Goal: Information Seeking & Learning: Learn about a topic

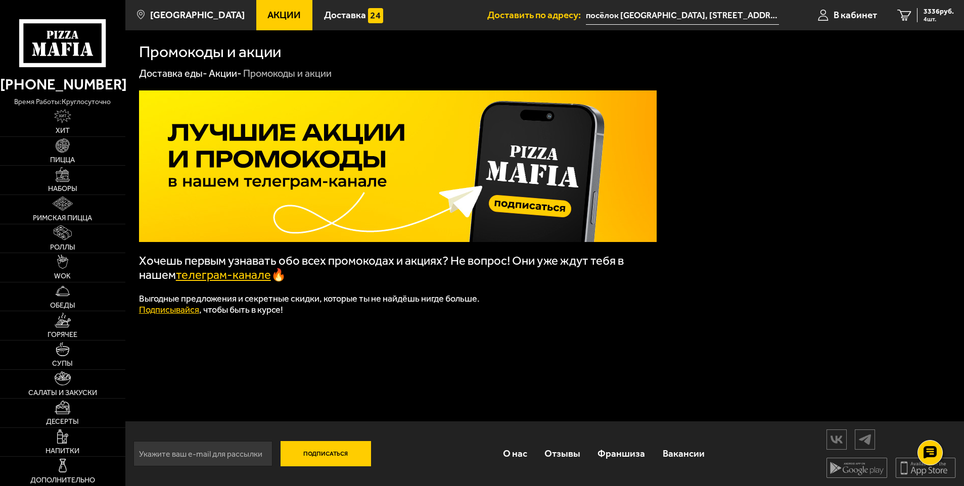
click at [272, 17] on span "Акции" at bounding box center [283, 15] width 33 height 10
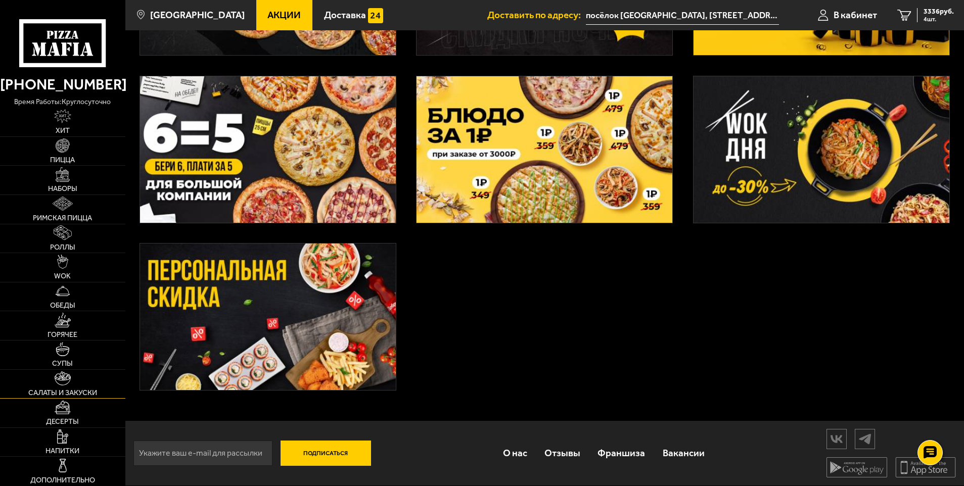
scroll to position [356, 0]
click at [66, 475] on link "Дополнительно" at bounding box center [62, 471] width 125 height 29
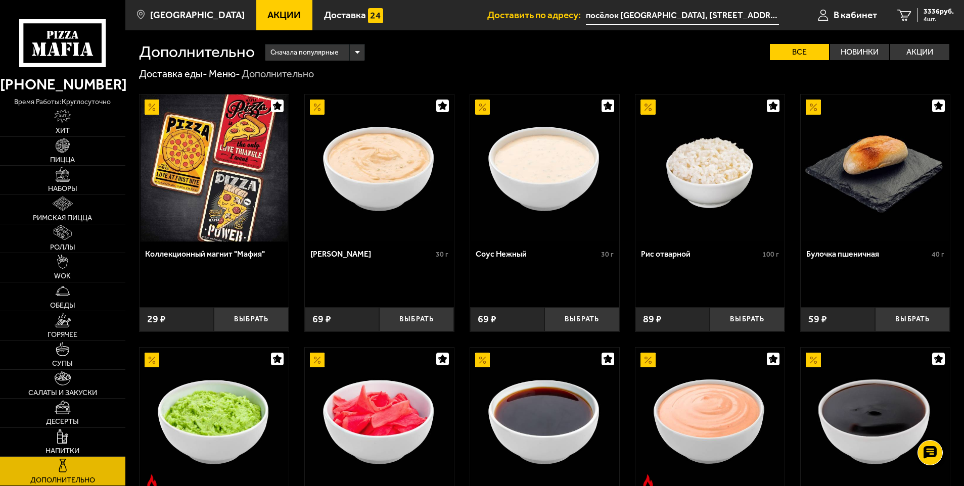
click at [57, 40] on icon at bounding box center [62, 43] width 87 height 48
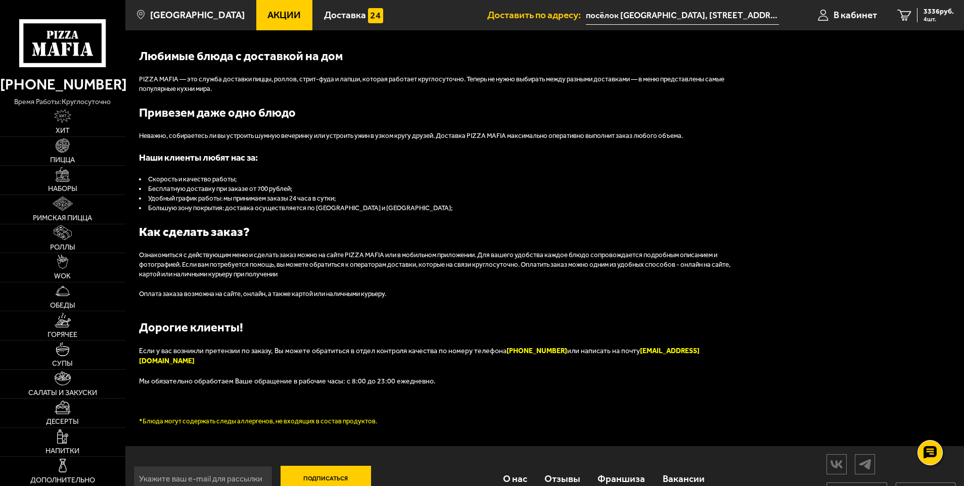
scroll to position [1117, 0]
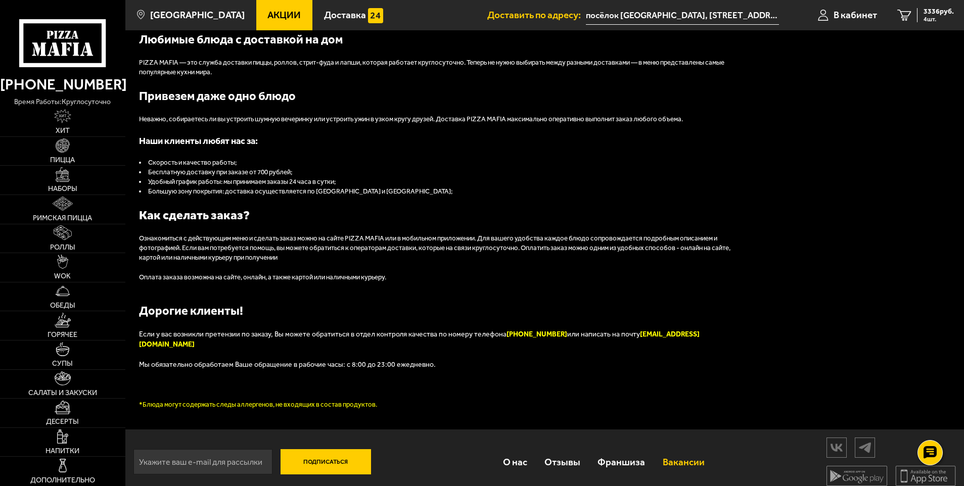
click at [682, 455] on link "Вакансии" at bounding box center [683, 462] width 59 height 33
